Goal: Navigation & Orientation: Understand site structure

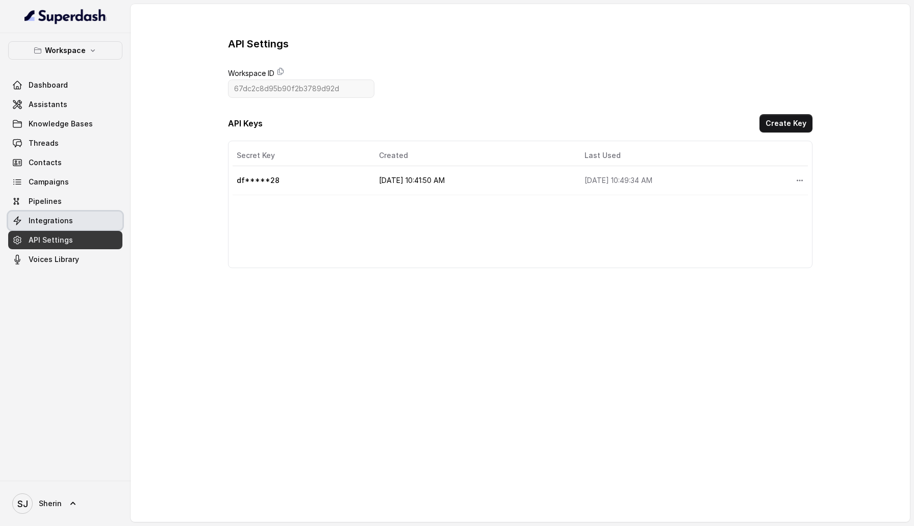
click at [40, 223] on span "Integrations" at bounding box center [51, 221] width 44 height 10
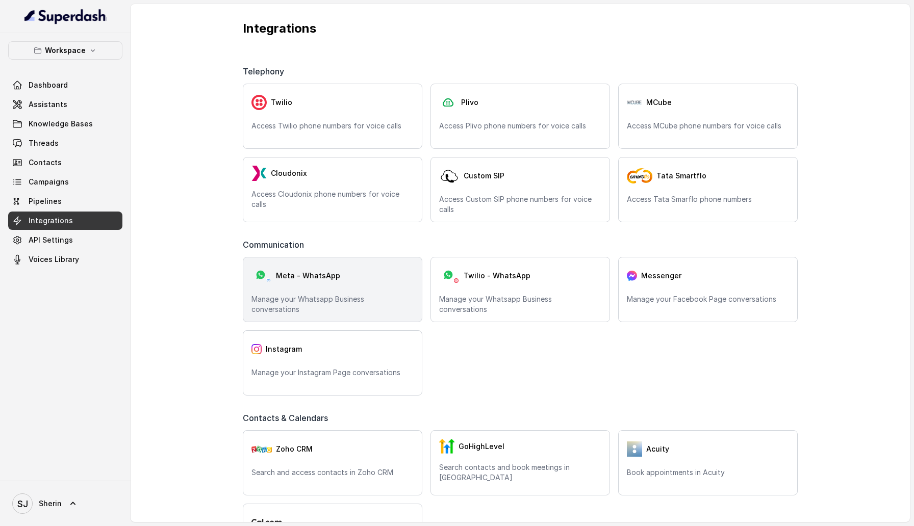
click at [335, 294] on p "Manage your Whatsapp Business conversations" at bounding box center [332, 304] width 162 height 20
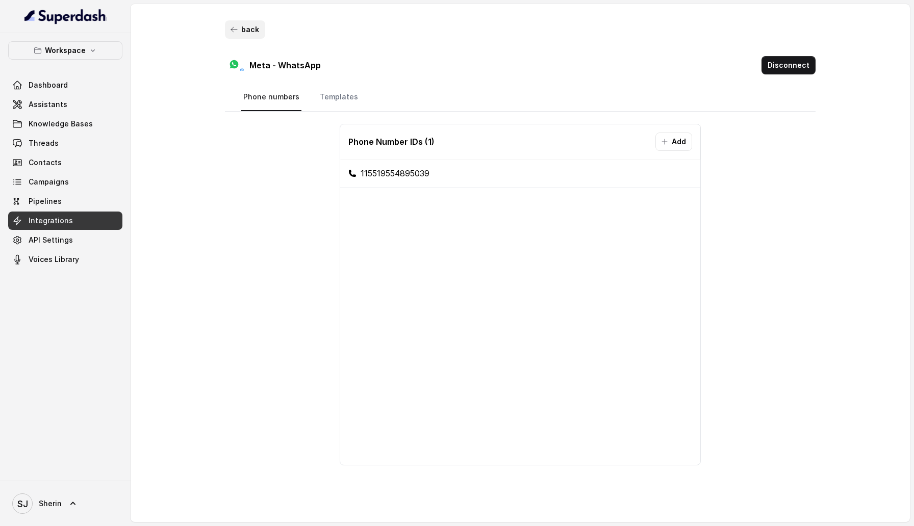
click at [229, 35] on button "back" at bounding box center [245, 29] width 40 height 18
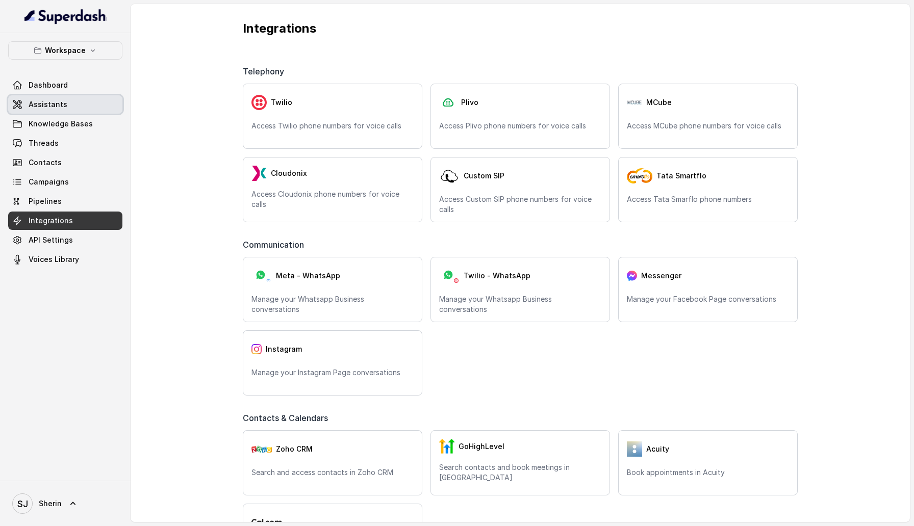
click at [68, 109] on link "Assistants" at bounding box center [65, 104] width 114 height 18
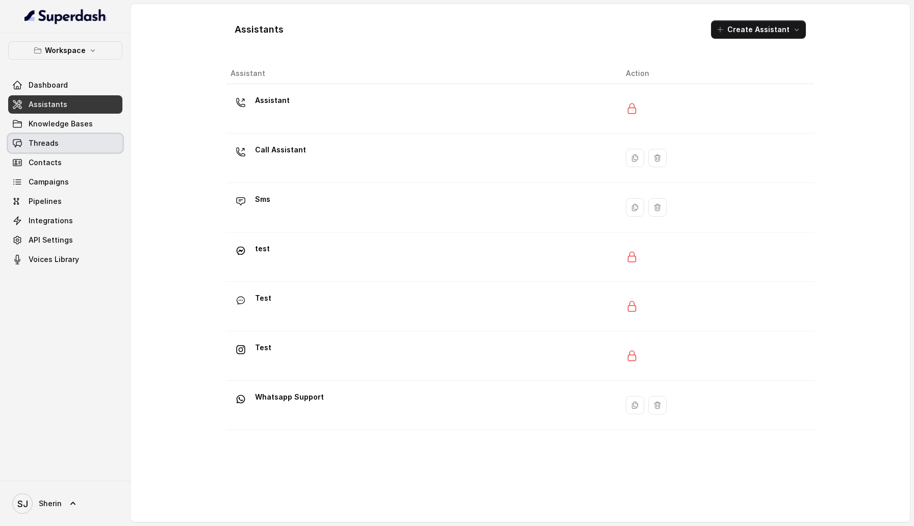
click at [60, 143] on link "Threads" at bounding box center [65, 143] width 114 height 18
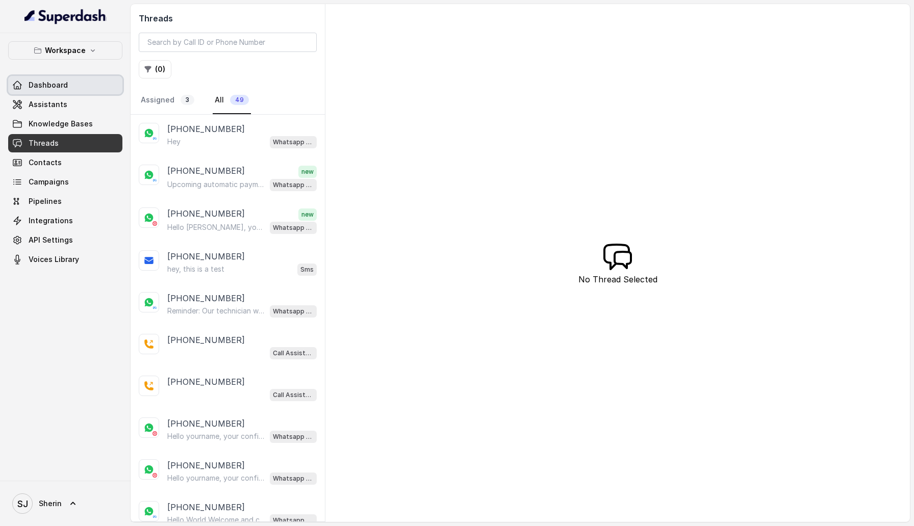
click at [47, 80] on span "Dashboard" at bounding box center [48, 85] width 39 height 10
